Goal: Transaction & Acquisition: Obtain resource

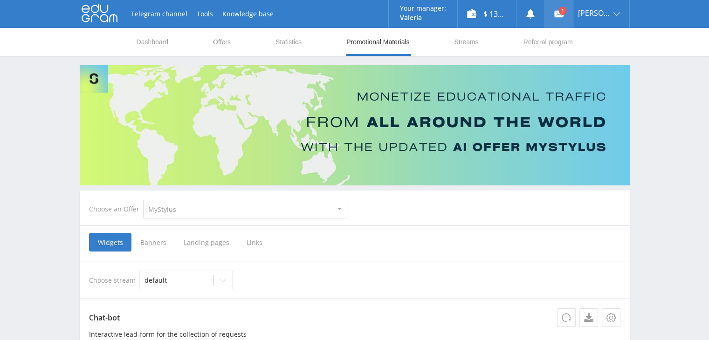
click at [565, 16] on link at bounding box center [559, 14] width 28 height 28
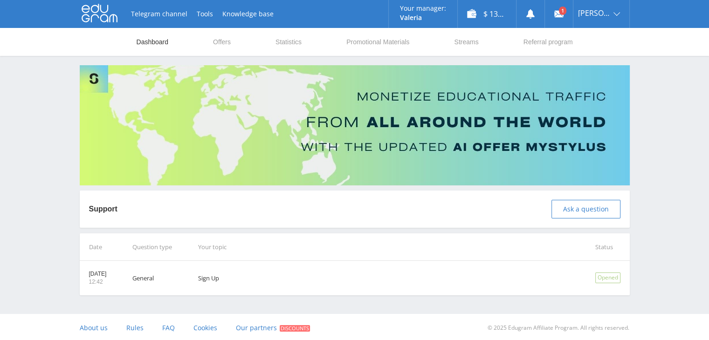
click at [162, 45] on link "Dashboard" at bounding box center [153, 42] width 34 height 28
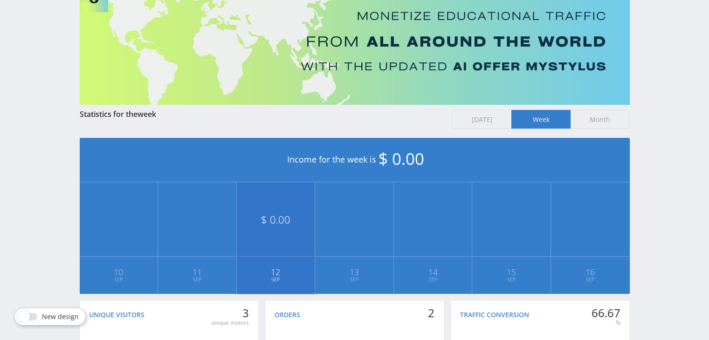
scroll to position [73, 0]
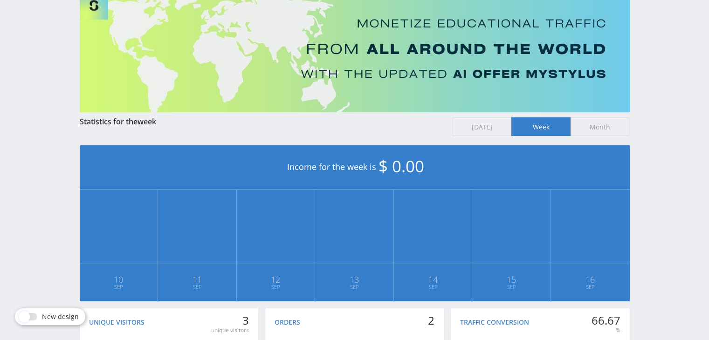
click at [600, 126] on span "Month" at bounding box center [600, 126] width 59 height 19
click at [0, 0] on input "Month" at bounding box center [0, 0] width 0 height 0
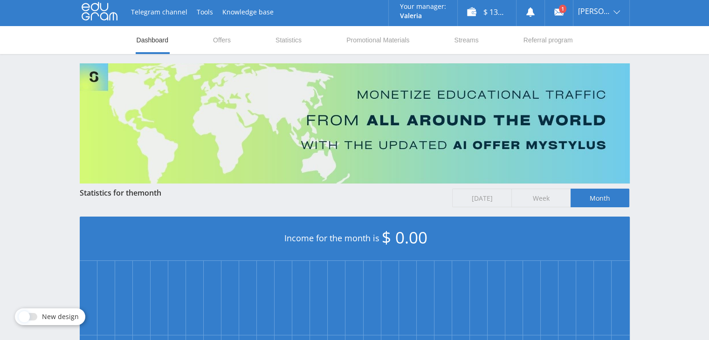
scroll to position [0, 0]
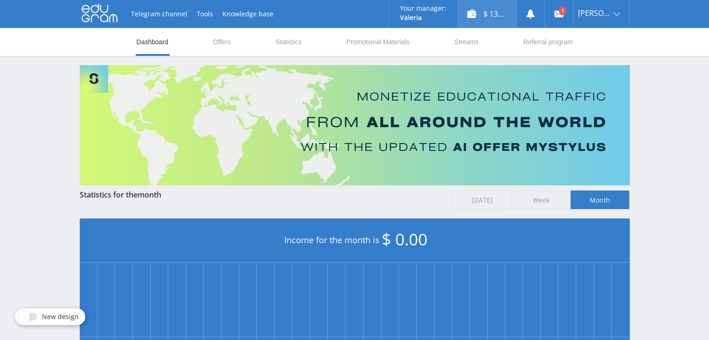
click at [487, 19] on div "$ 136.20" at bounding box center [487, 14] width 58 height 28
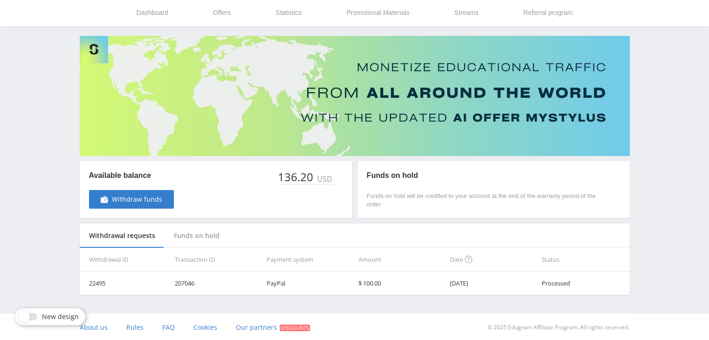
scroll to position [31, 0]
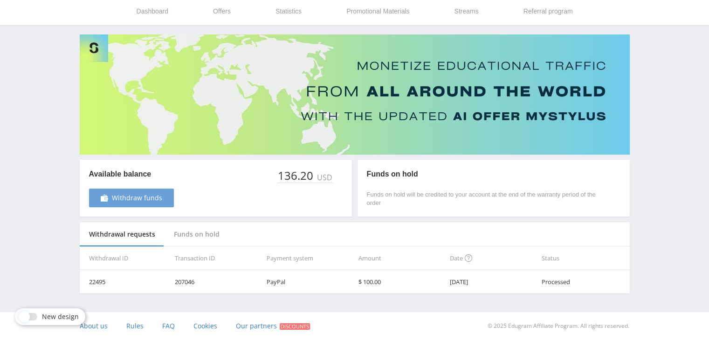
click at [140, 200] on span "Withdraw funds" at bounding box center [137, 197] width 50 height 7
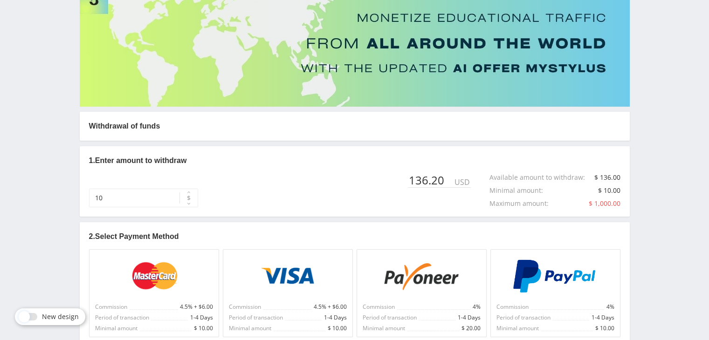
scroll to position [93, 0]
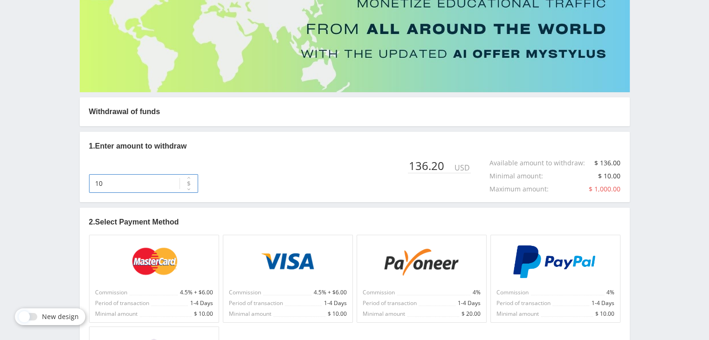
drag, startPoint x: 138, startPoint y: 186, endPoint x: 95, endPoint y: 185, distance: 43.8
click at [95, 185] on input "10" at bounding box center [143, 183] width 109 height 19
type input "136"
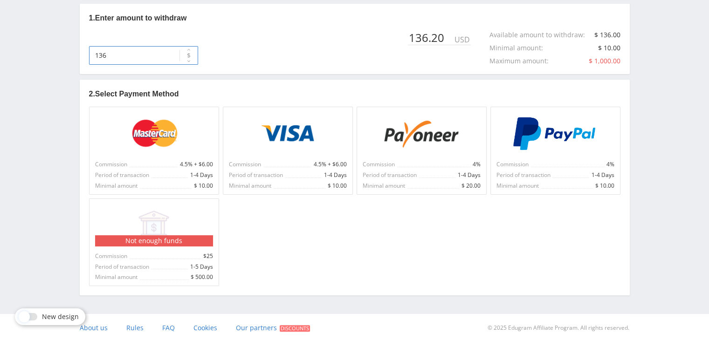
scroll to position [222, 0]
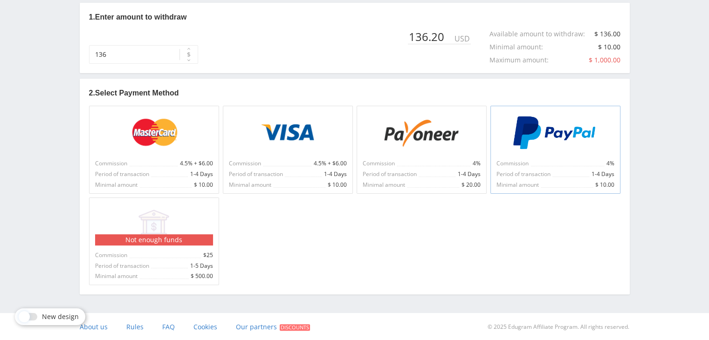
click at [566, 155] on div "Commission 4% Period of transaction 1-4 Days Minimal amount $ 10.00" at bounding box center [555, 150] width 130 height 88
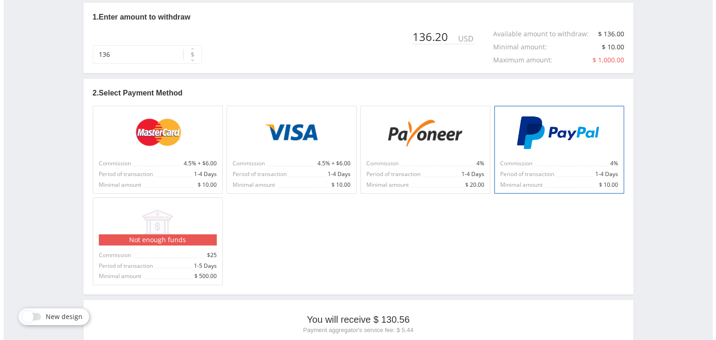
scroll to position [362, 0]
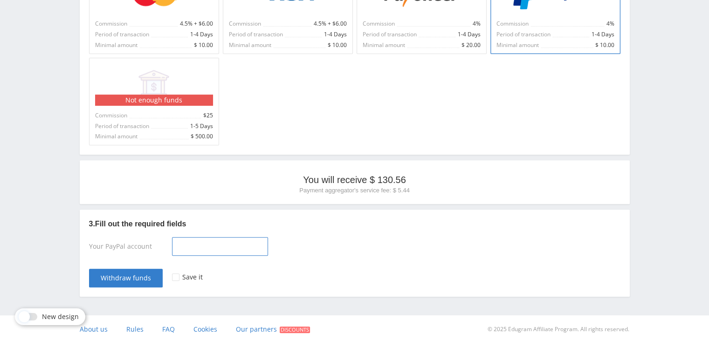
click at [205, 247] on input at bounding box center [220, 246] width 96 height 19
type input "anj_hafeez@hotmail.com"
click at [140, 275] on span "Withdraw funds" at bounding box center [126, 278] width 50 height 7
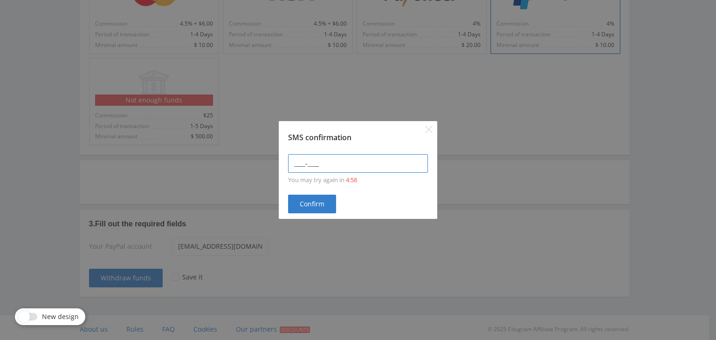
click at [315, 165] on input "____-____" at bounding box center [358, 163] width 140 height 19
type input "6429-3465"
click at [325, 206] on button "Confirm" at bounding box center [312, 204] width 48 height 19
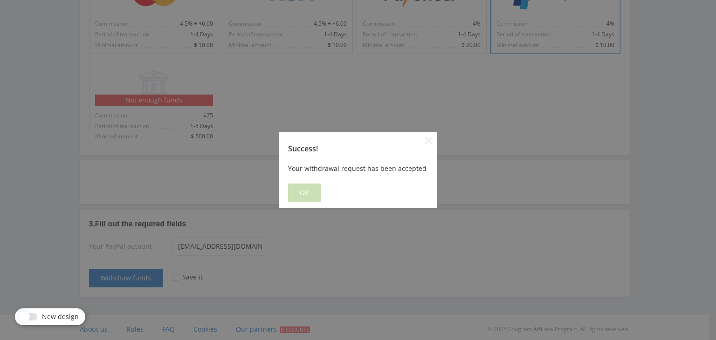
click at [310, 198] on button "OK" at bounding box center [304, 193] width 33 height 19
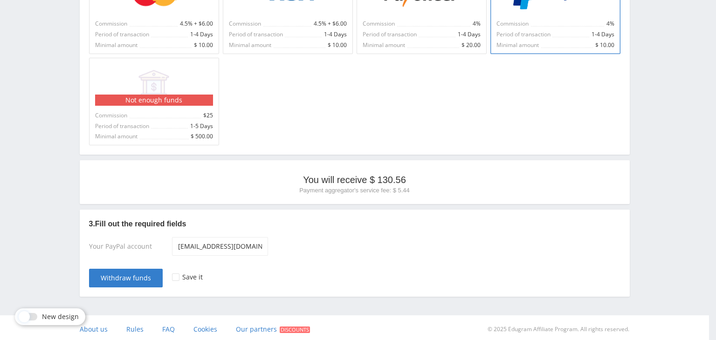
scroll to position [0, 0]
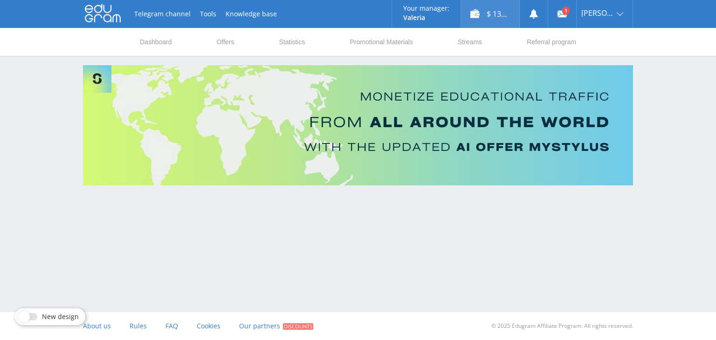
click at [496, 8] on div "$ 136.20" at bounding box center [490, 14] width 58 height 28
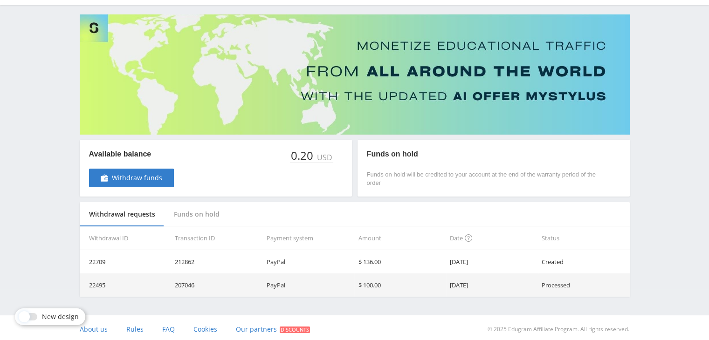
scroll to position [54, 0]
